Goal: Task Accomplishment & Management: Manage account settings

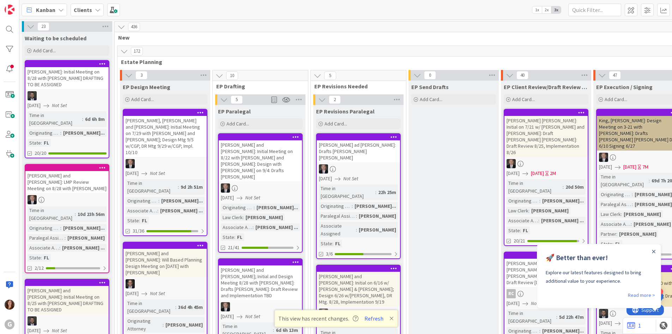
click at [82, 10] on b "Clients" at bounding box center [83, 9] width 18 height 7
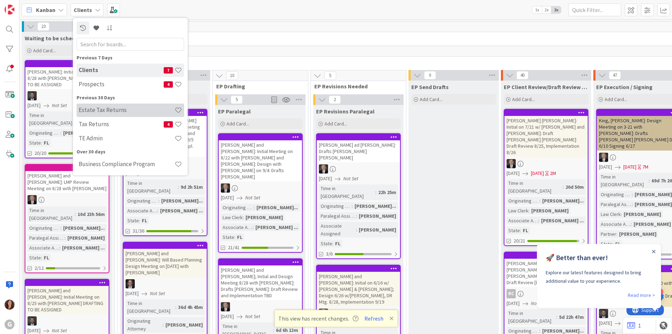
click at [82, 108] on h4 "Estate Tax Returns" at bounding box center [127, 109] width 96 height 7
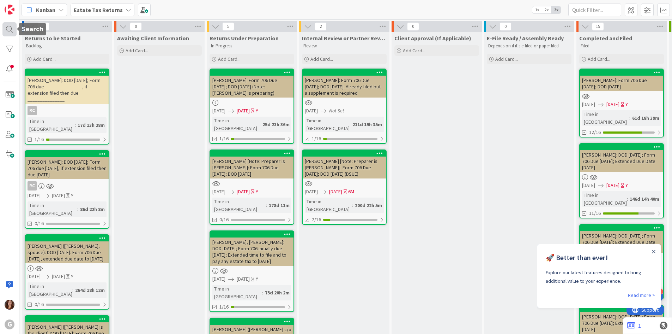
click at [9, 29] on div at bounding box center [9, 29] width 14 height 14
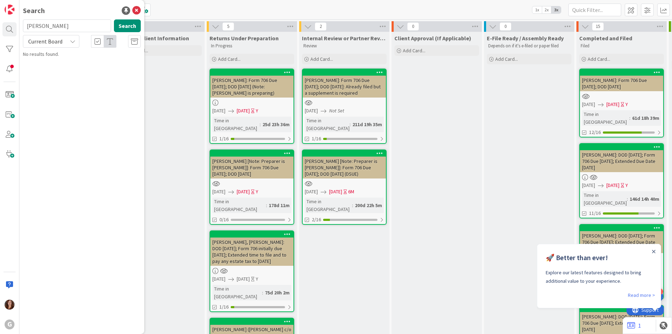
type input "[PERSON_NAME]"
click at [138, 12] on icon at bounding box center [136, 10] width 8 height 8
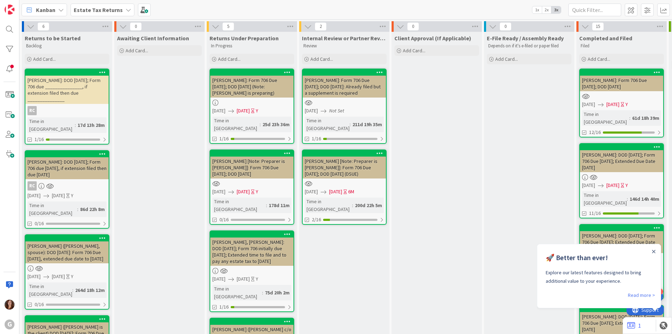
click at [48, 96] on div "[PERSON_NAME]: DOD [DATE]; Form 706 due _______________, if extension filed the…" at bounding box center [66, 90] width 83 height 28
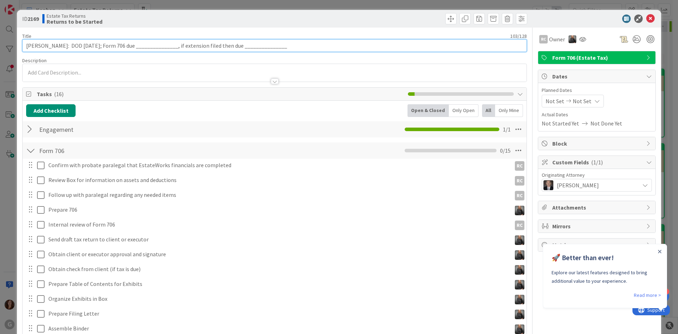
drag, startPoint x: 312, startPoint y: 48, endPoint x: 0, endPoint y: 10, distance: 314.6
click at [0, 10] on div "ID 2169 Estate Tax Returns Returns to be Started Title 103 / 128 [PERSON_NAME]:…" at bounding box center [339, 167] width 678 height 334
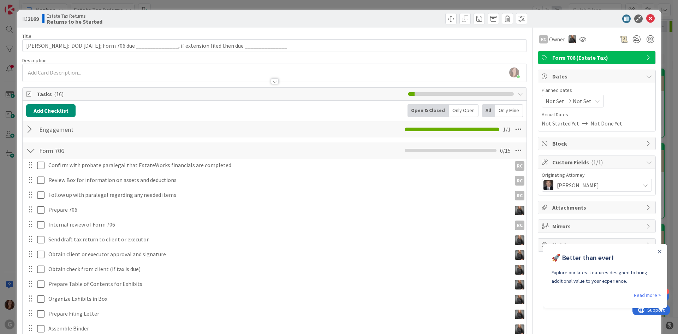
click at [263, 150] on div "Form 706 Checklist Name 8 / 64 Form 706 0 / 15" at bounding box center [275, 150] width 504 height 16
click at [646, 16] on icon at bounding box center [650, 18] width 8 height 8
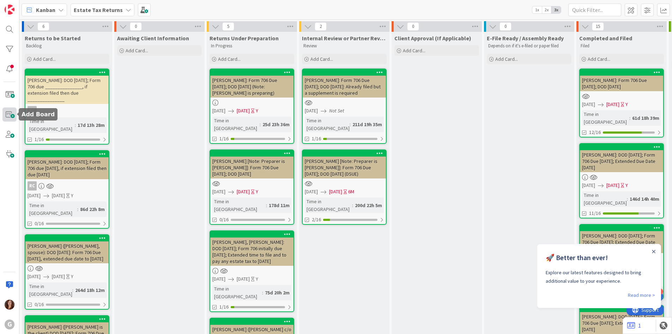
click at [10, 116] on span at bounding box center [9, 114] width 14 height 14
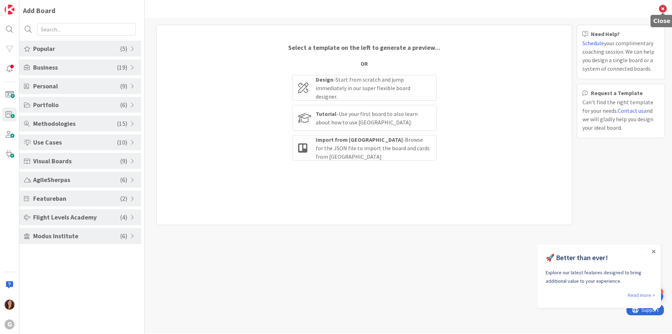
click at [665, 8] on icon at bounding box center [663, 9] width 8 height 8
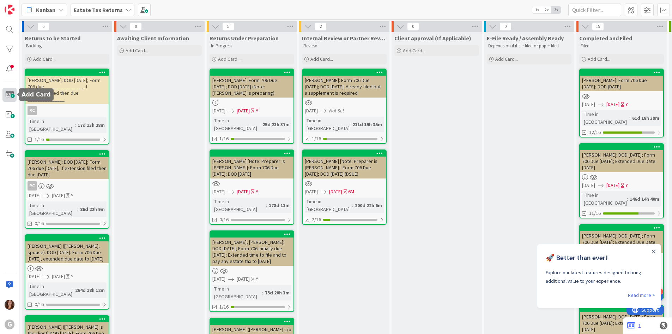
click at [12, 91] on span at bounding box center [9, 95] width 14 height 14
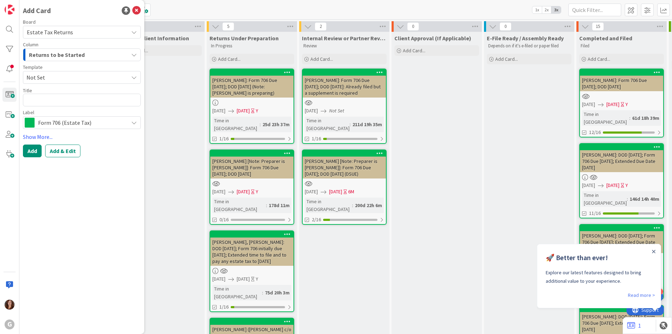
click at [61, 75] on span "Not Set" at bounding box center [74, 77] width 97 height 9
click at [55, 107] on span "Form 706 (Estate Tax)" at bounding box center [84, 107] width 102 height 9
type textarea "x"
type textarea "Form 706 (Estate Tax)"
click at [64, 149] on button "Add & Edit" at bounding box center [62, 150] width 35 height 13
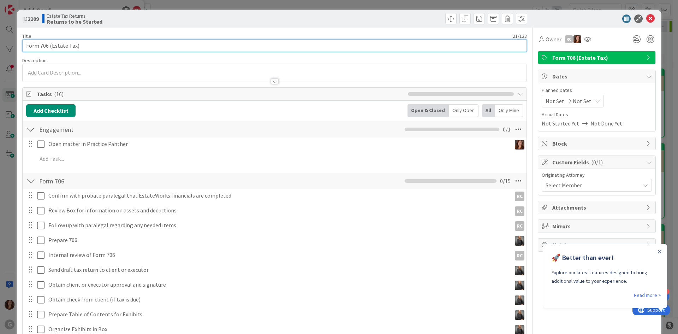
drag, startPoint x: 121, startPoint y: 42, endPoint x: 0, endPoint y: 29, distance: 121.5
click at [0, 29] on div "ID 2209 Estate Tax Returns Returns to be Started Title 21 / 128 Form 706 (Estat…" at bounding box center [339, 167] width 678 height 334
paste input "[PERSON_NAME]: DOD [DATE]; Form 706 due _______________, if extension filed the…"
drag, startPoint x: 49, startPoint y: 45, endPoint x: 0, endPoint y: 41, distance: 49.2
click at [0, 41] on div "ID 2209 Estate Tax Returns Returns to be Started Title 103 / 128 [PERSON_NAME]:…" at bounding box center [339, 167] width 678 height 334
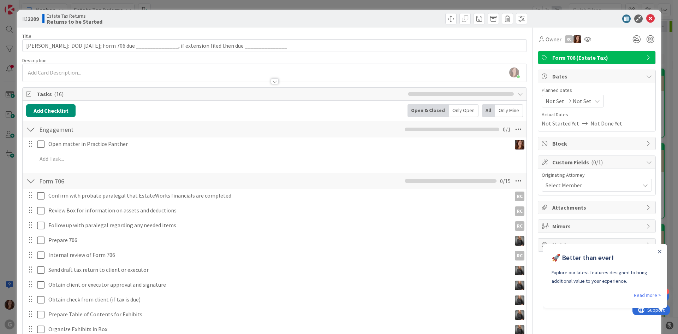
click at [84, 60] on div "Description" at bounding box center [274, 60] width 504 height 6
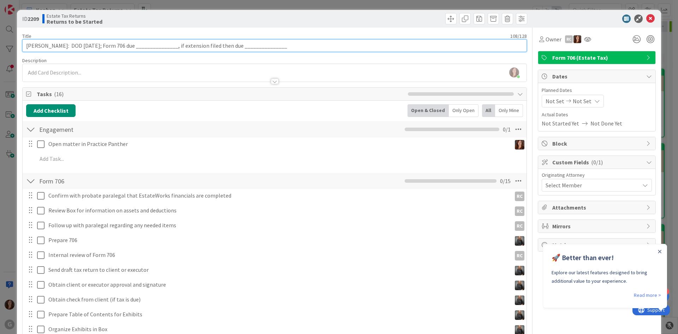
click at [83, 46] on input "[PERSON_NAME]: DOD [DATE]; Form 706 due _______________, if extension filed the…" at bounding box center [274, 45] width 504 height 13
click at [92, 46] on input "[PERSON_NAME]: DOD [DATE]; Form 706 due _______________, if extension filed the…" at bounding box center [274, 45] width 504 height 13
type input "[PERSON_NAME]: DOD [DATE]; Form 706 due _______________, if extension filed the…"
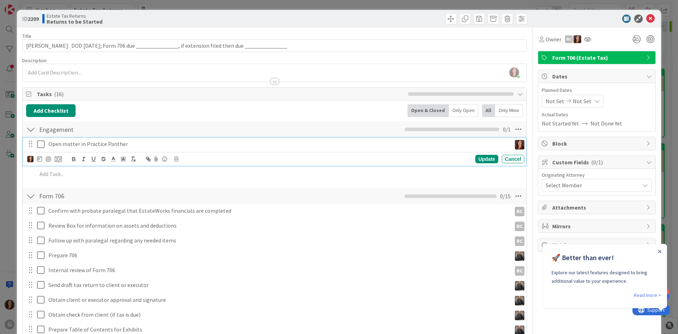
click at [220, 138] on div "Open matter in Practice Panther" at bounding box center [279, 144] width 466 height 12
click at [40, 145] on icon at bounding box center [40, 144] width 7 height 8
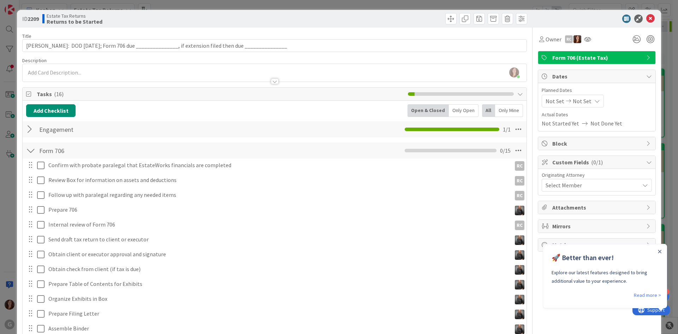
click at [575, 163] on span "Custom Fields ( 0/1 )" at bounding box center [597, 162] width 90 height 8
click at [578, 158] on span "Custom Fields ( 0/1 )" at bounding box center [597, 162] width 90 height 8
click at [572, 184] on span "Select Member" at bounding box center [563, 185] width 36 height 8
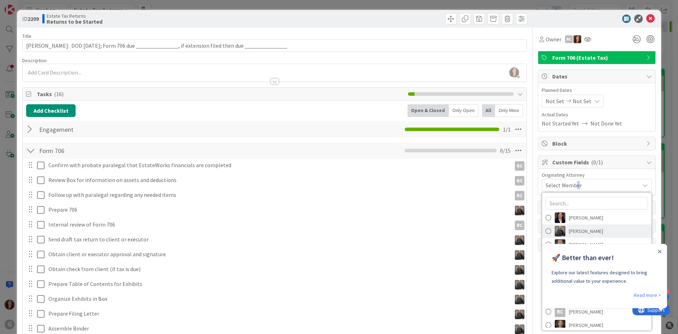
scroll to position [4, 0]
click at [660, 251] on icon "Close Announcement" at bounding box center [659, 251] width 3 height 3
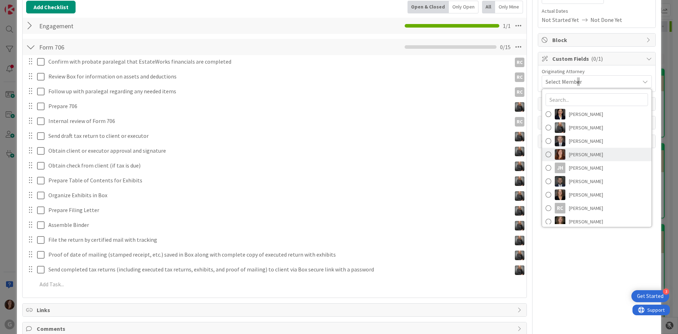
scroll to position [68, 0]
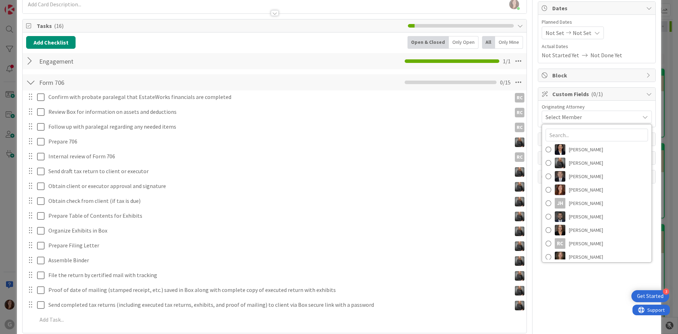
click at [592, 298] on div "Owner RC Form 706 (Estate Tax) Dates Planned Dates Not Set Not Set Actual Dates…" at bounding box center [597, 174] width 118 height 430
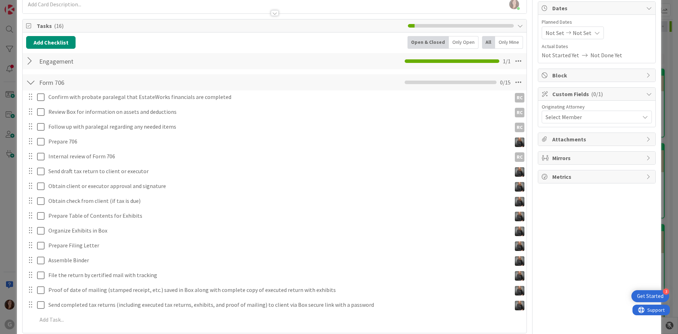
scroll to position [0, 0]
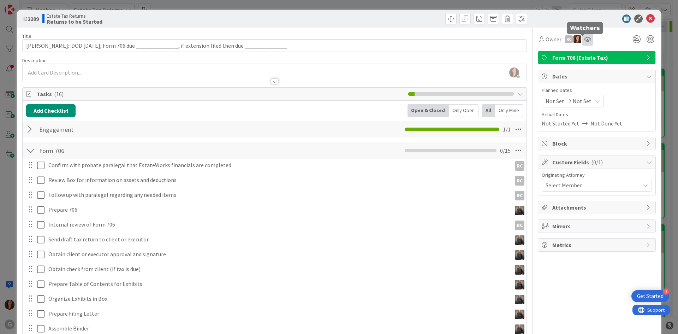
click at [584, 40] on icon at bounding box center [587, 39] width 7 height 6
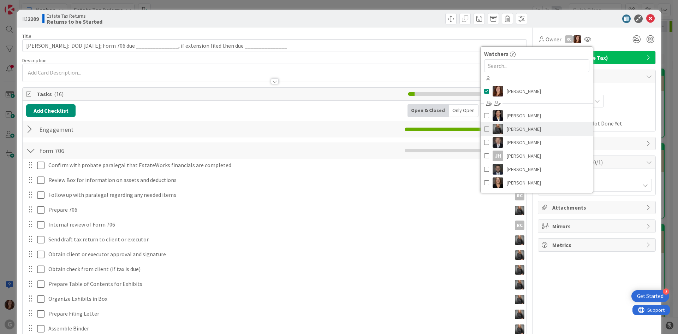
click at [484, 127] on span at bounding box center [486, 129] width 5 height 11
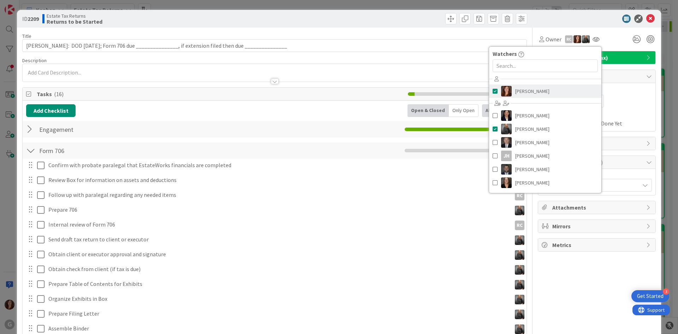
drag, startPoint x: 489, startPoint y: 89, endPoint x: 508, endPoint y: 92, distance: 19.6
click at [492, 90] on span at bounding box center [494, 91] width 5 height 11
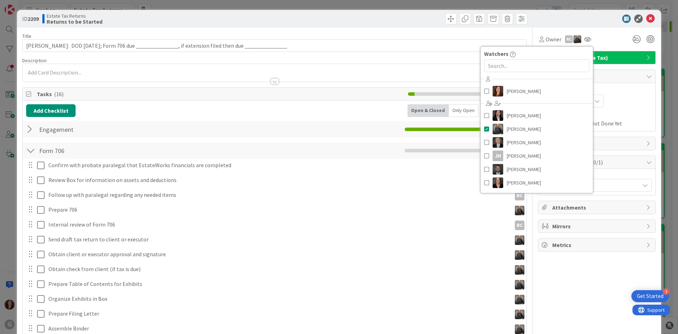
click at [608, 79] on span "Dates" at bounding box center [597, 76] width 90 height 8
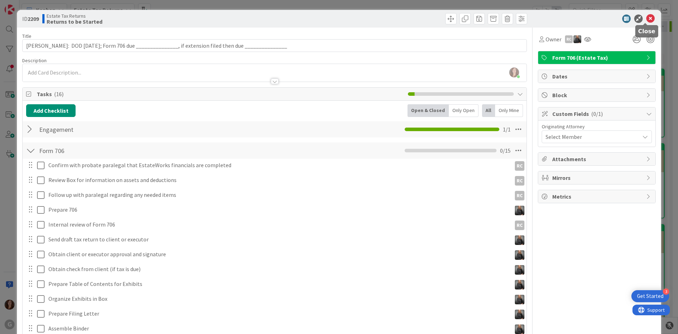
click at [647, 21] on icon at bounding box center [650, 18] width 8 height 8
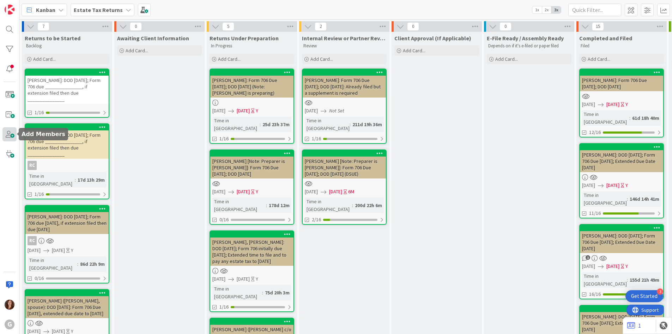
click at [7, 139] on span at bounding box center [9, 134] width 14 height 14
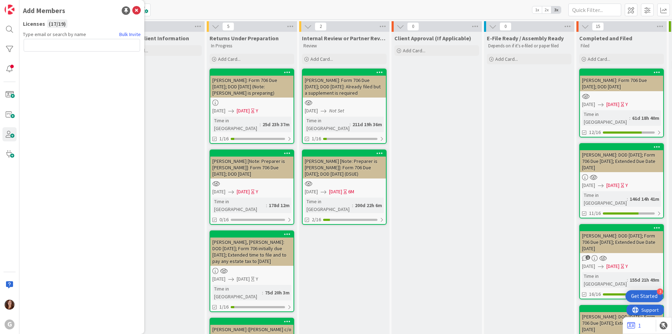
click at [56, 43] on input "text" at bounding box center [82, 45] width 116 height 13
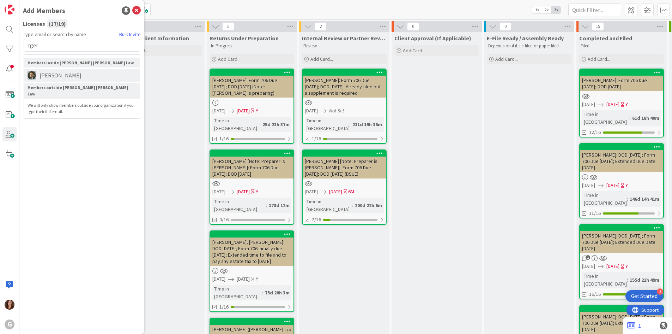
type input "cger"
click at [59, 74] on span "[PERSON_NAME]" at bounding box center [60, 75] width 49 height 8
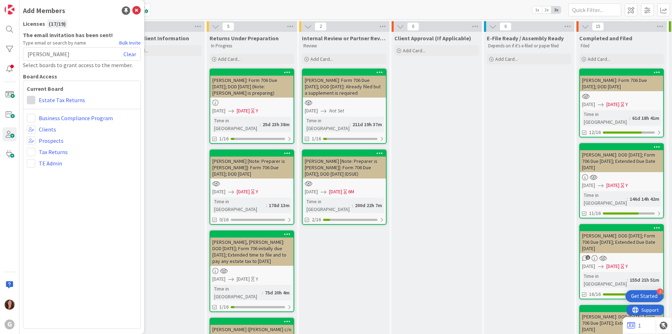
click at [34, 98] on span at bounding box center [31, 100] width 8 height 8
click at [34, 127] on icon at bounding box center [34, 127] width 6 height 11
click at [124, 140] on div "Prospects" at bounding box center [82, 140] width 110 height 8
click at [134, 11] on icon at bounding box center [136, 10] width 8 height 8
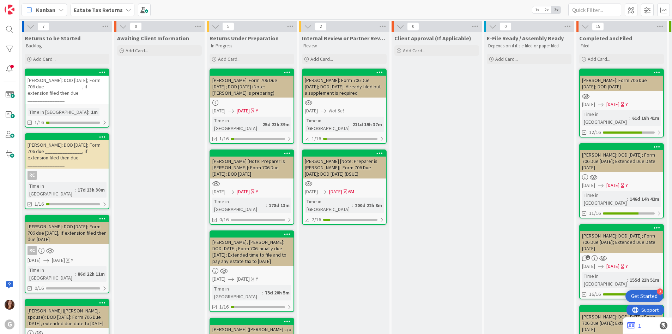
click at [71, 76] on div "[PERSON_NAME]: DOD [DATE]; Form 706 due _______________, if extension filed the…" at bounding box center [66, 90] width 83 height 28
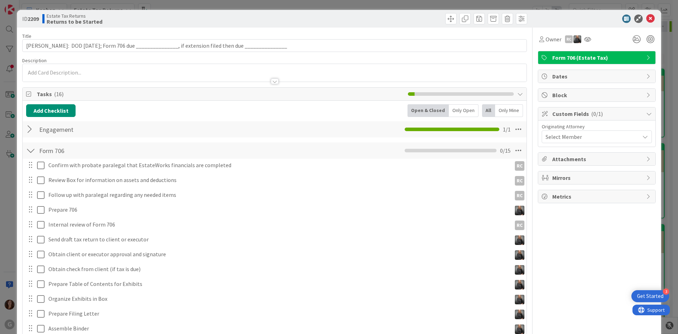
click at [568, 140] on span "Select Member" at bounding box center [563, 136] width 36 height 8
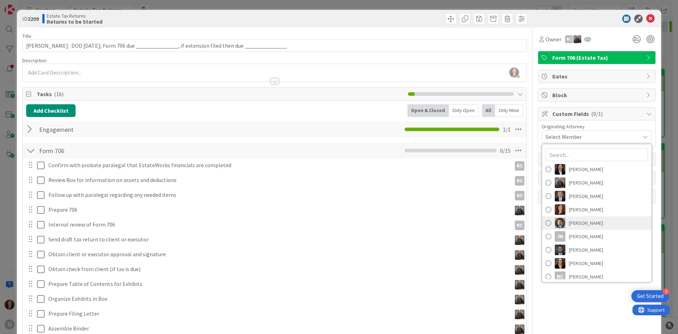
click at [545, 224] on span at bounding box center [548, 222] width 6 height 11
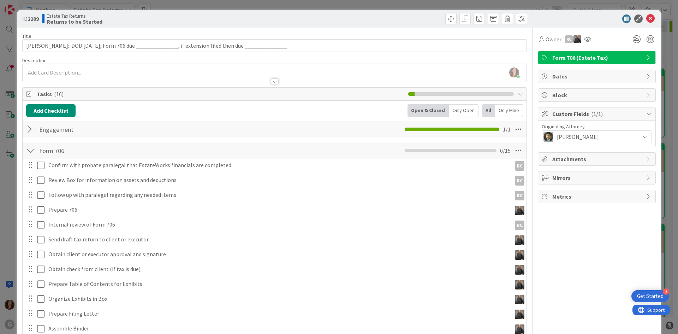
click at [588, 222] on div "Owner RC Form 706 (Estate Tax) Dates Block Custom Fields ( 1/1 ) Originating At…" at bounding box center [597, 243] width 118 height 430
click at [646, 19] on icon at bounding box center [650, 18] width 8 height 8
